Goal: Information Seeking & Learning: Learn about a topic

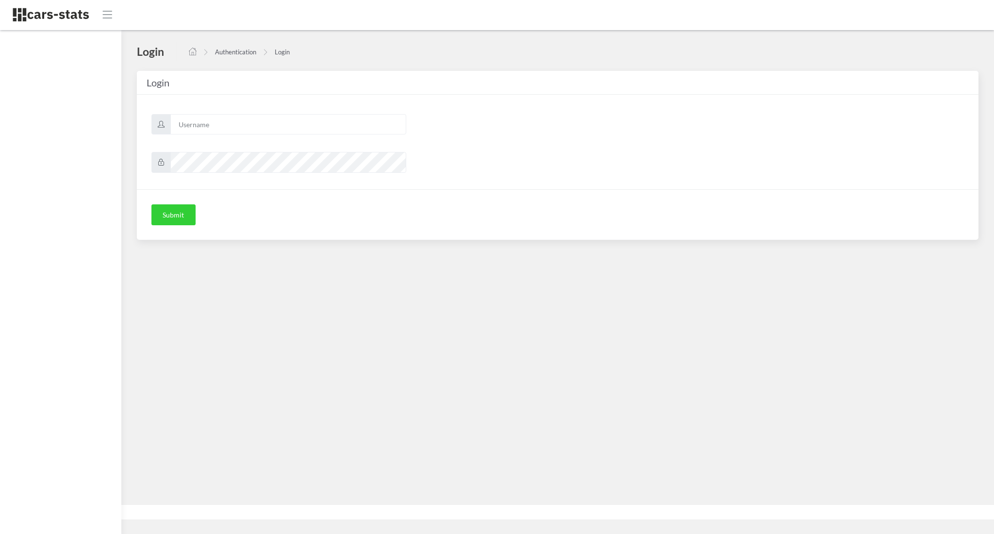
scroll to position [10, 10]
type input "awt"
click at [178, 214] on button "Submit" at bounding box center [173, 214] width 44 height 21
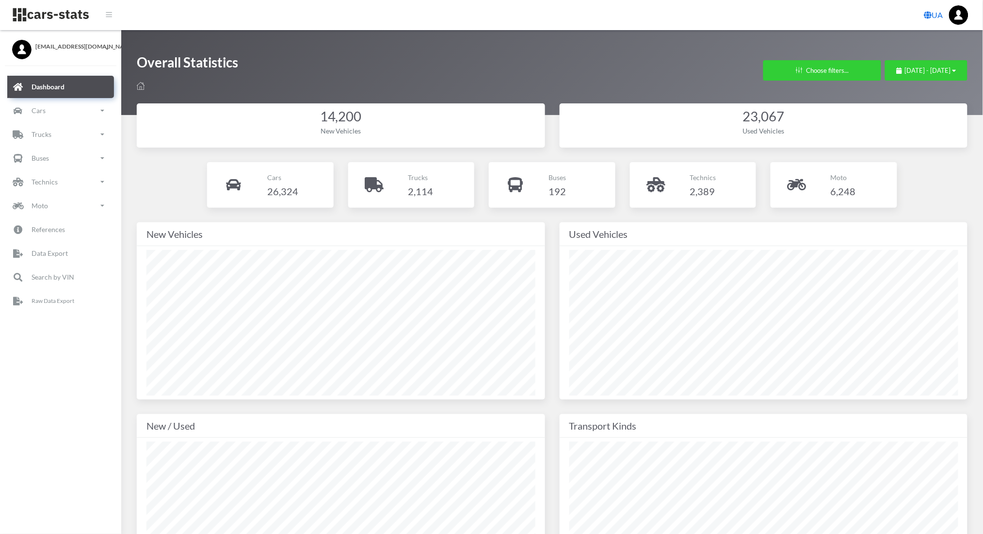
scroll to position [485002, 484758]
click at [885, 61] on button "July 13, 2025 - August 12, 2025" at bounding box center [926, 70] width 82 height 20
click at [905, 72] on span "July 13, 2025 - August 12, 2025" at bounding box center [928, 70] width 46 height 8
click at [919, 134] on li "This Month" at bounding box center [922, 131] width 68 height 15
click at [33, 110] on p "Cars" at bounding box center [39, 110] width 14 height 12
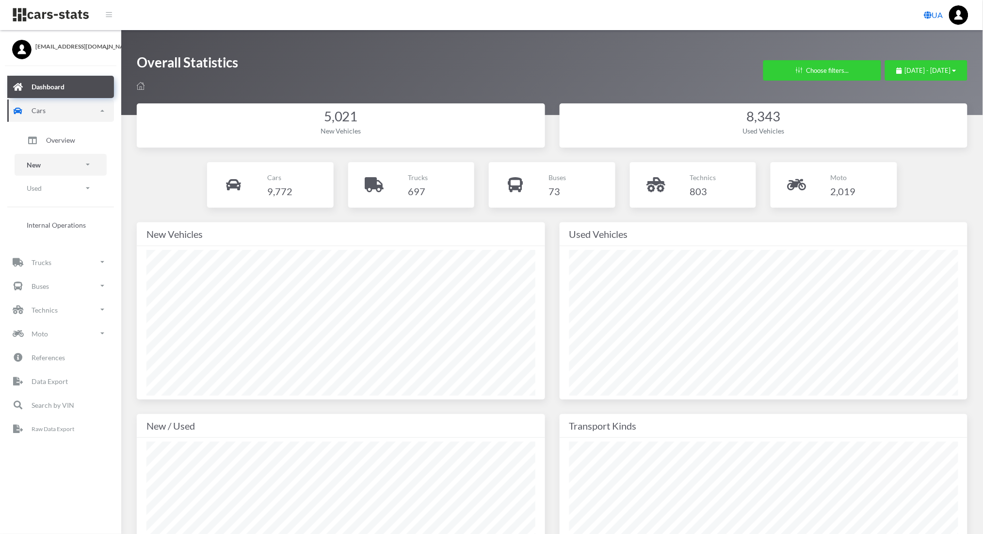
click at [52, 156] on link "New" at bounding box center [61, 165] width 92 height 22
click at [51, 191] on span "Brands" at bounding box center [56, 192] width 21 height 10
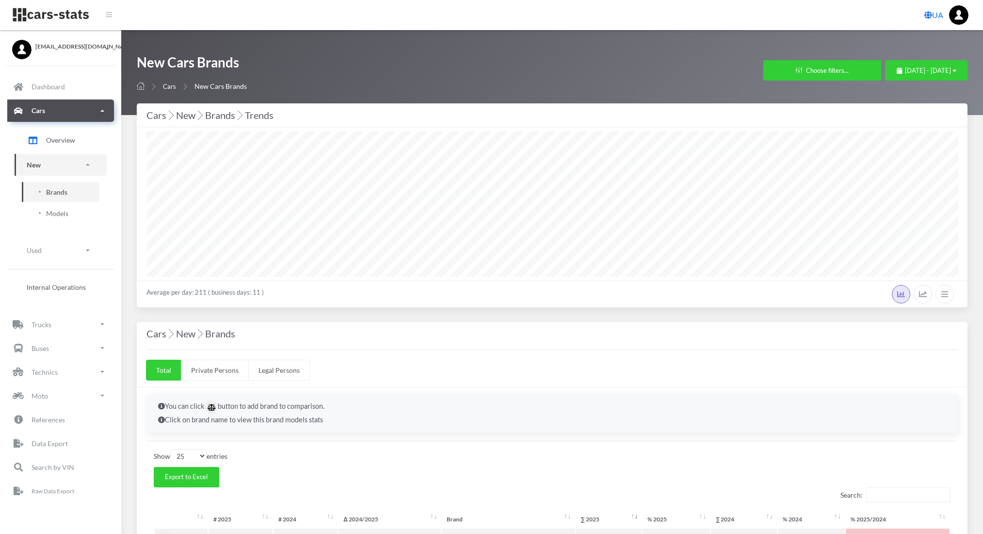
select select "25"
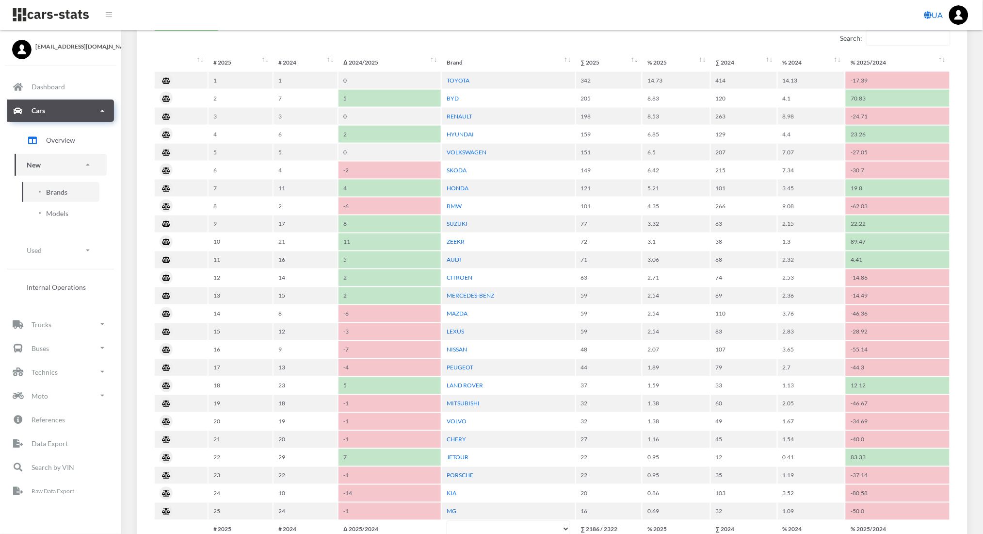
scroll to position [453, 0]
